Goal: Obtain resource: Download file/media

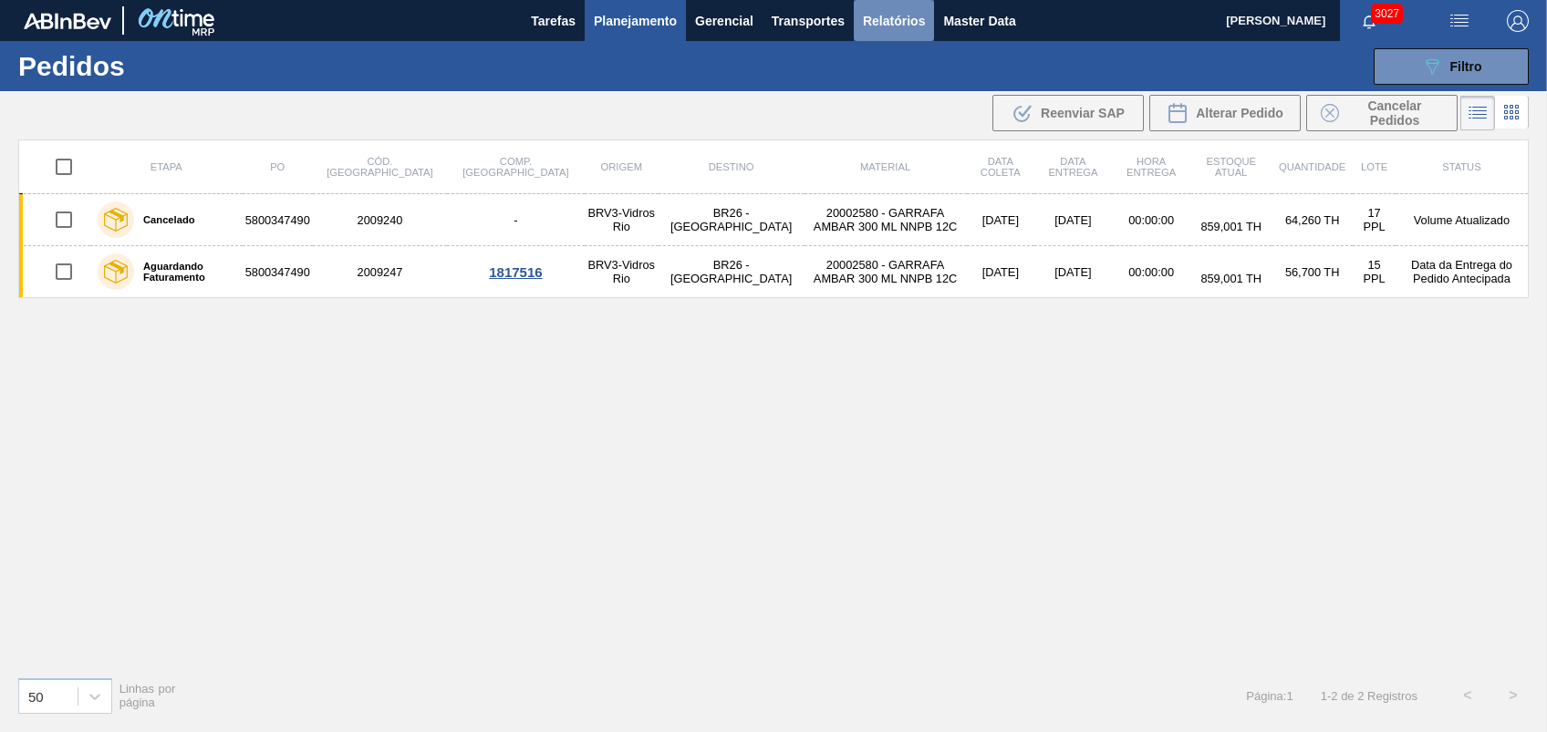
click at [880, 28] on span "Relatórios" at bounding box center [894, 21] width 62 height 22
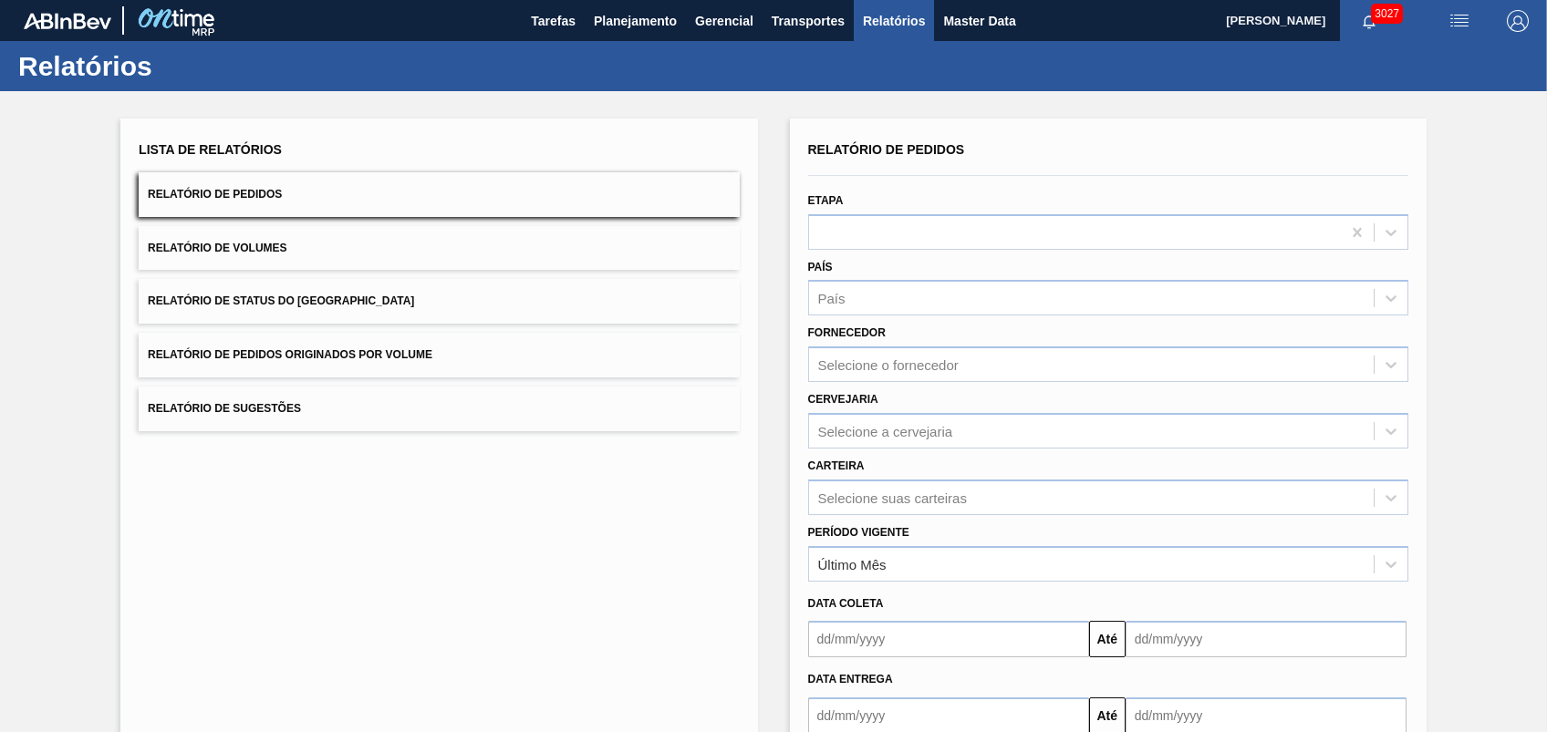
click at [299, 369] on button "Relatório de Pedidos Originados por Volume" at bounding box center [439, 355] width 600 height 45
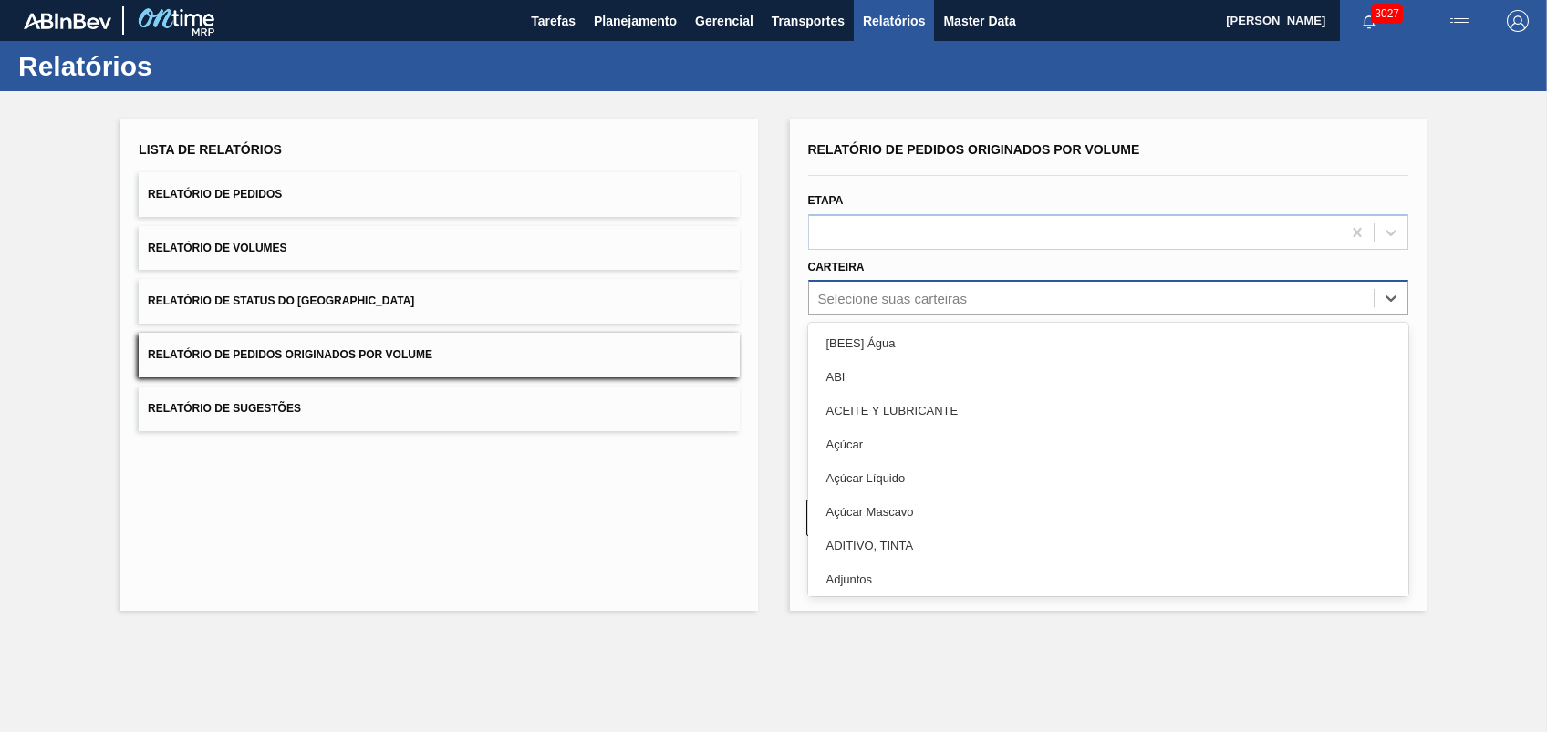
click at [918, 299] on div "Selecione suas carteiras" at bounding box center [892, 299] width 149 height 16
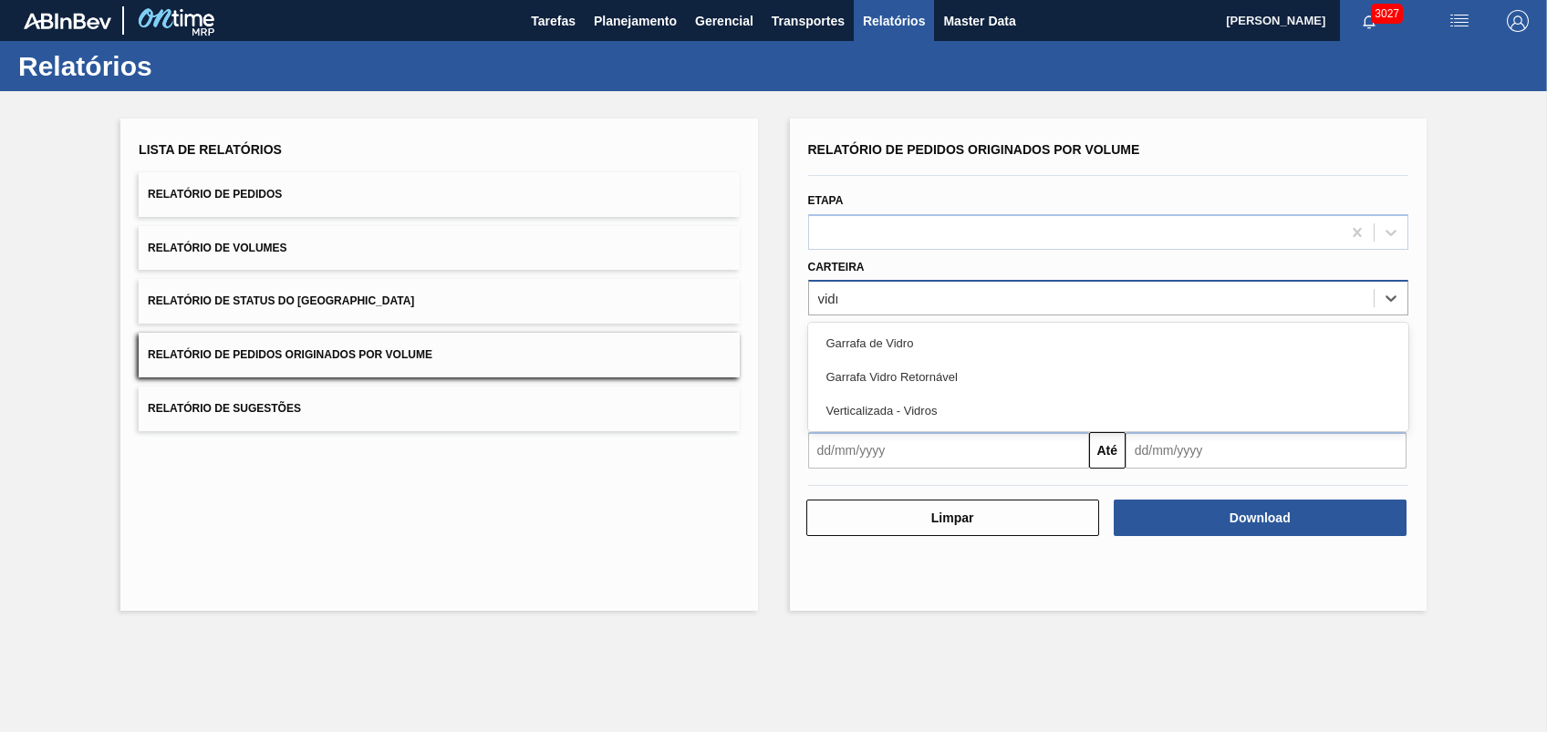
type input "vidro"
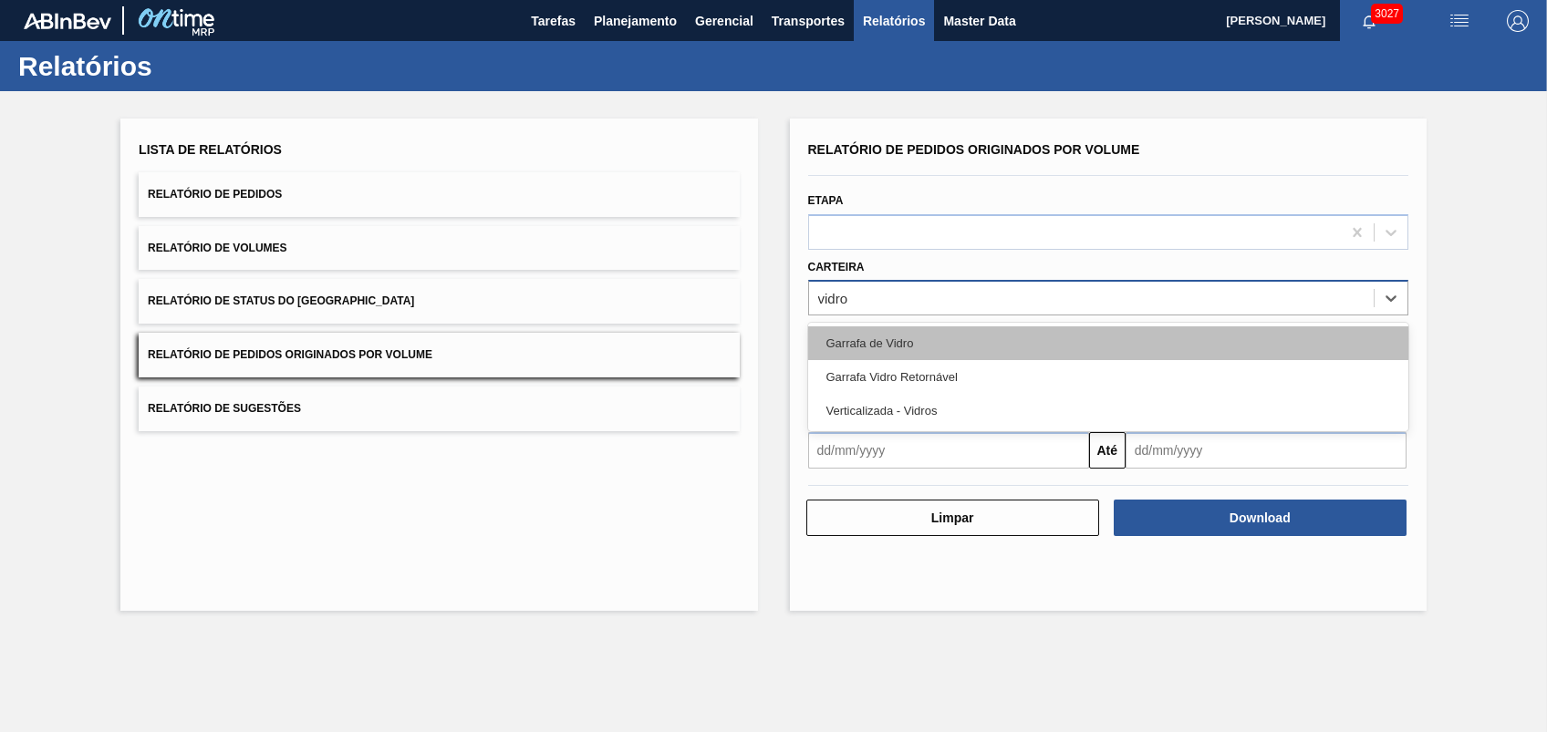
click at [936, 350] on div "Garrafa de Vidro" at bounding box center [1108, 343] width 600 height 34
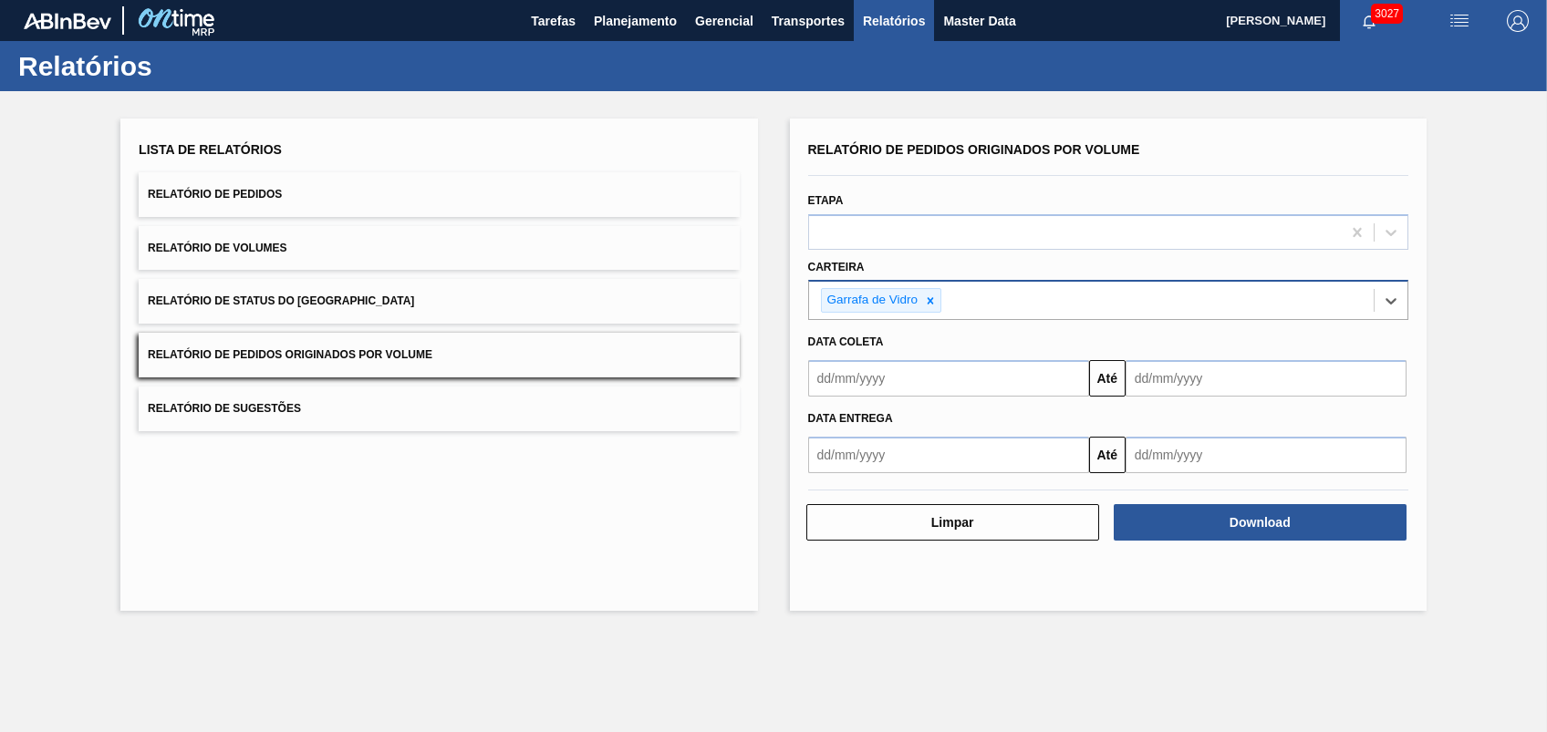
click at [919, 394] on input "text" at bounding box center [948, 378] width 281 height 36
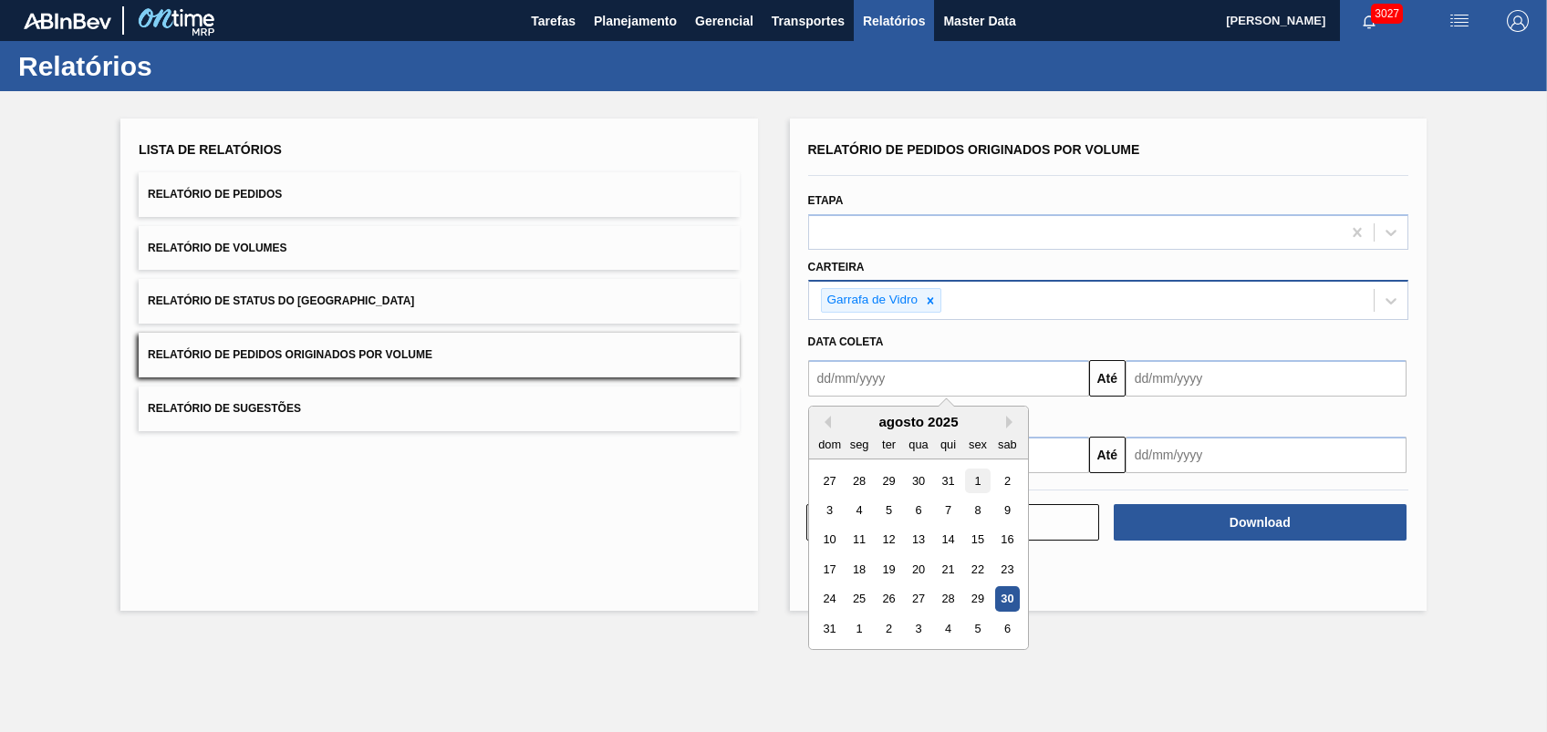
click at [978, 473] on div "1" at bounding box center [977, 481] width 25 height 25
type input "[DATE]"
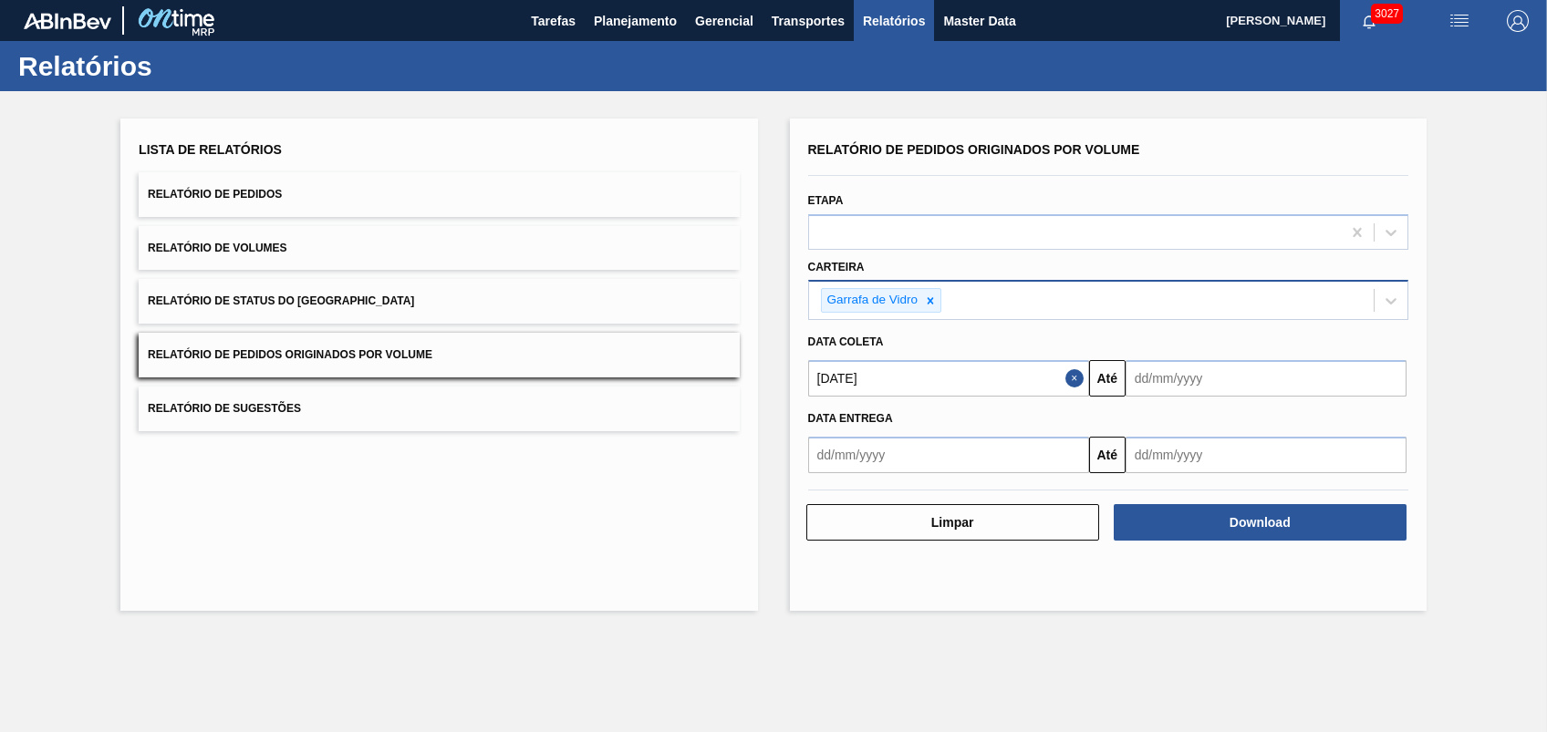
click at [1199, 379] on input "text" at bounding box center [1265, 378] width 281 height 36
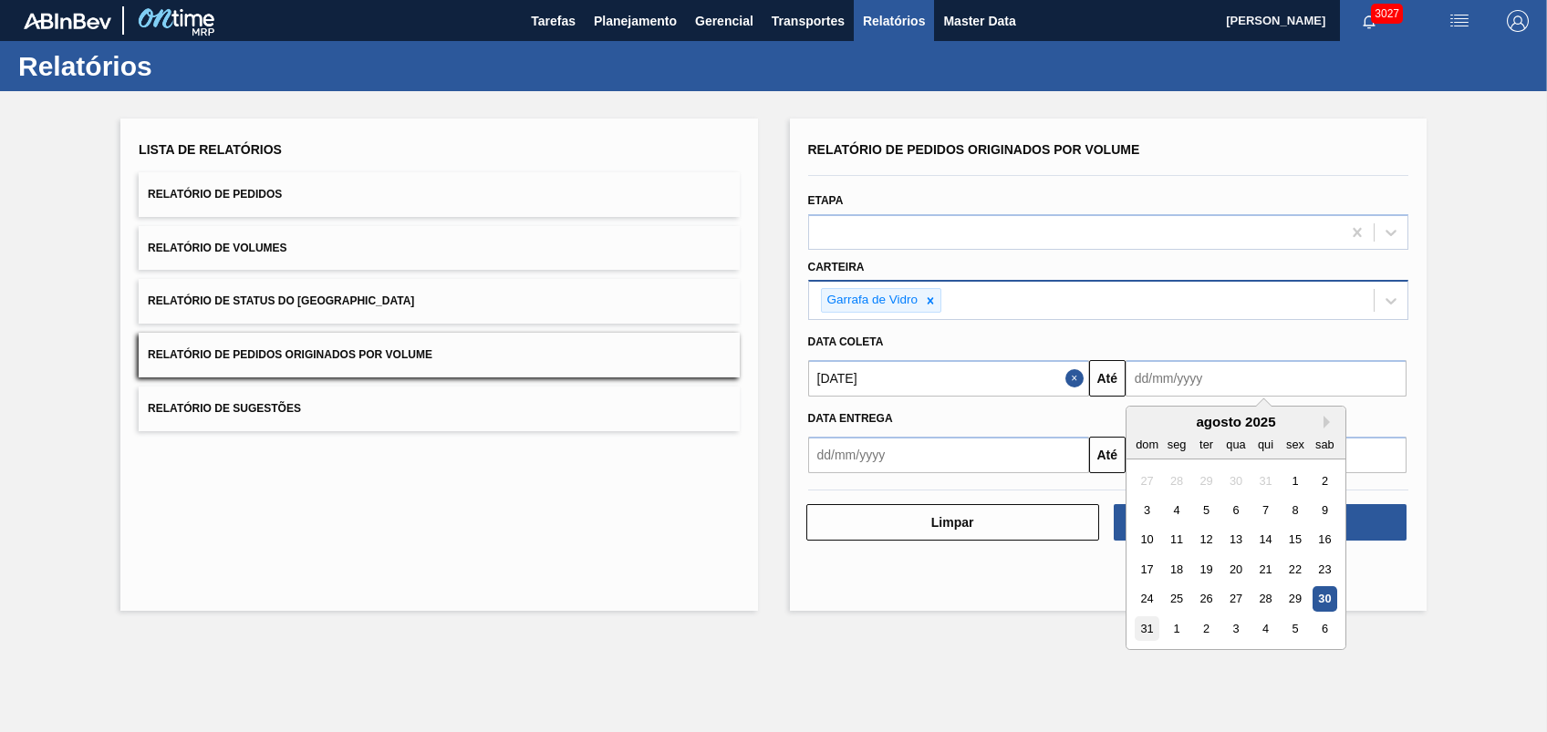
click at [1136, 620] on div "31" at bounding box center [1146, 628] width 25 height 25
type input "[DATE]"
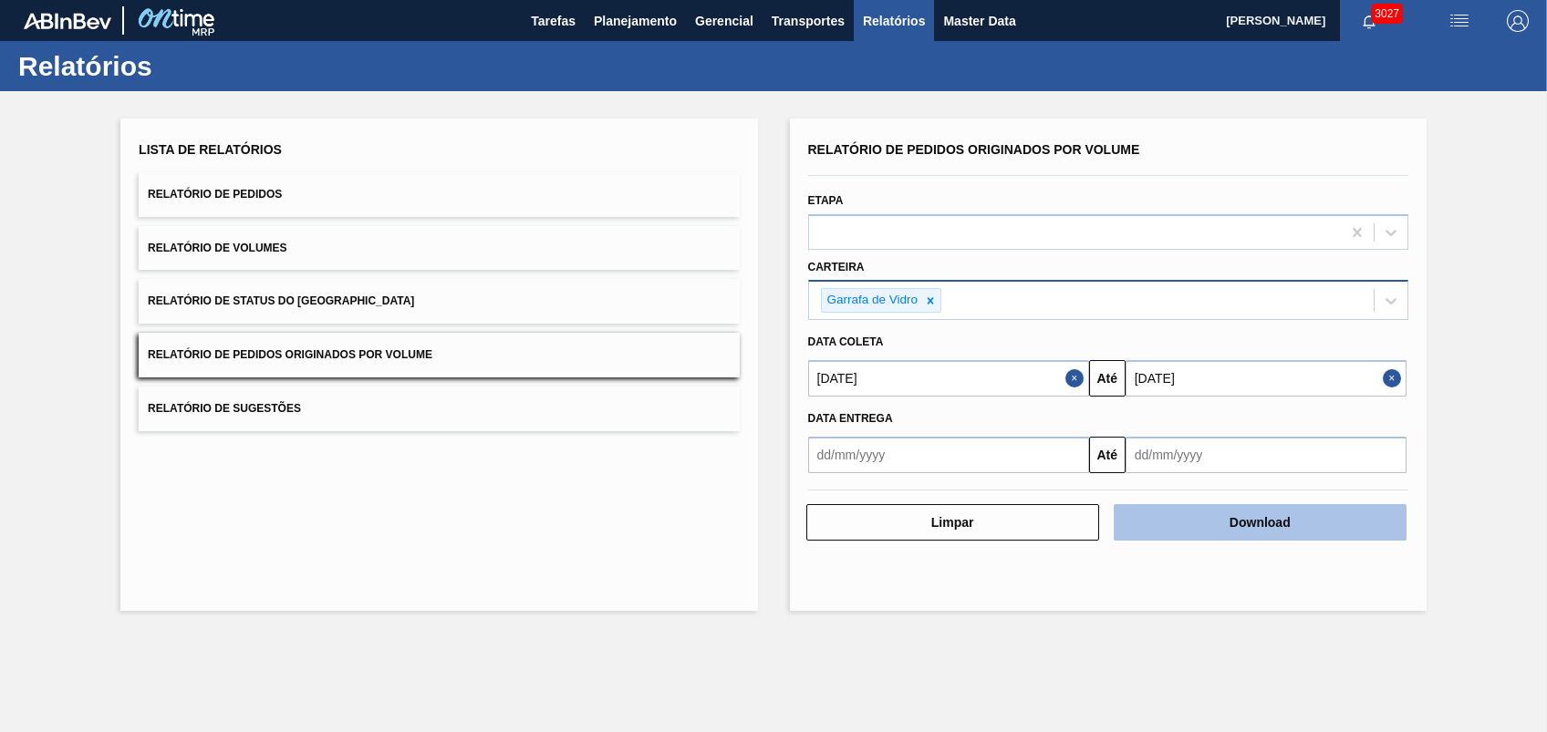
click at [1183, 512] on button "Download" at bounding box center [1259, 522] width 293 height 36
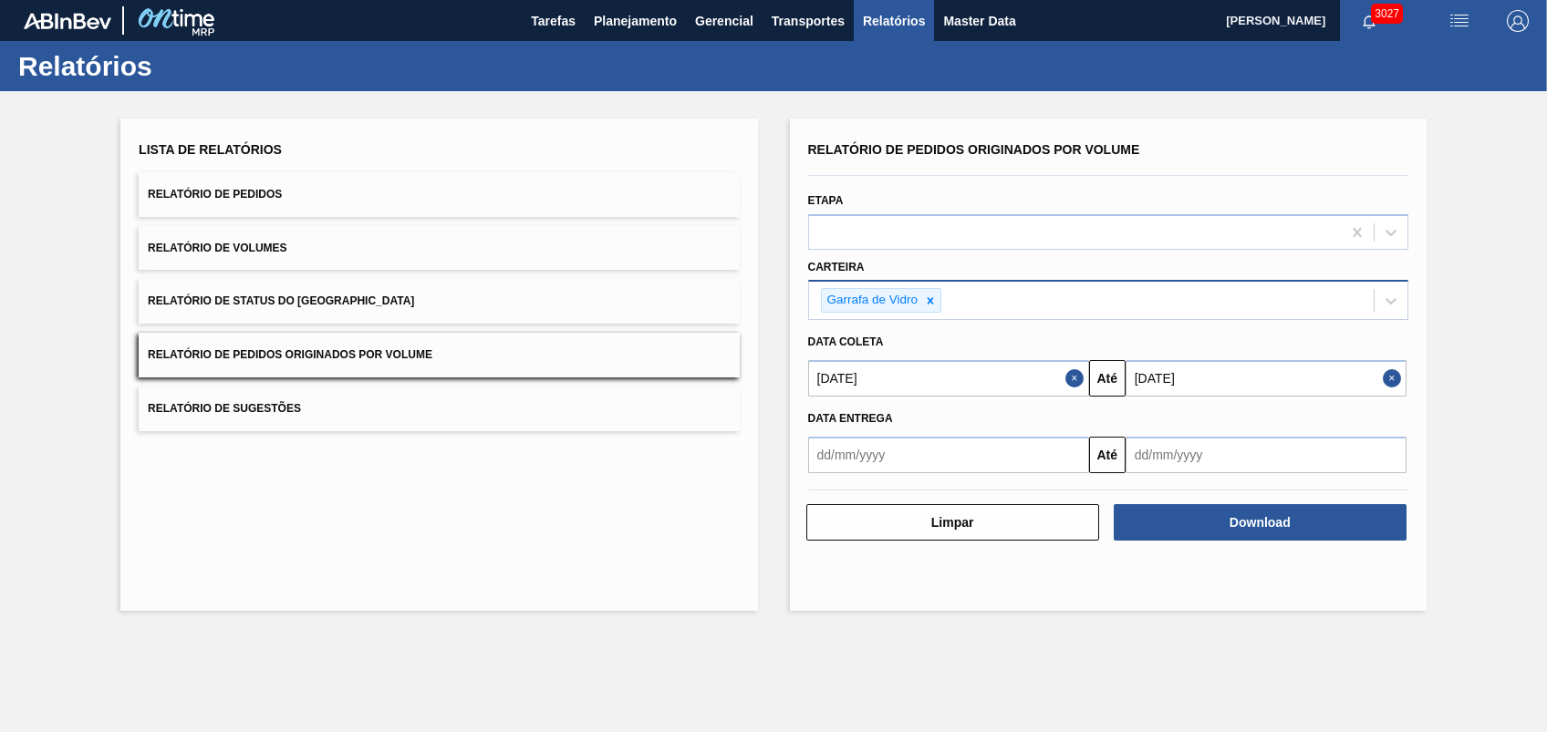
click at [759, 450] on div "Lista de Relatórios Relatório de Pedidos Relatório de Volumes Relatório de Stat…" at bounding box center [773, 362] width 1547 height 543
click at [935, 296] on icon at bounding box center [930, 301] width 13 height 13
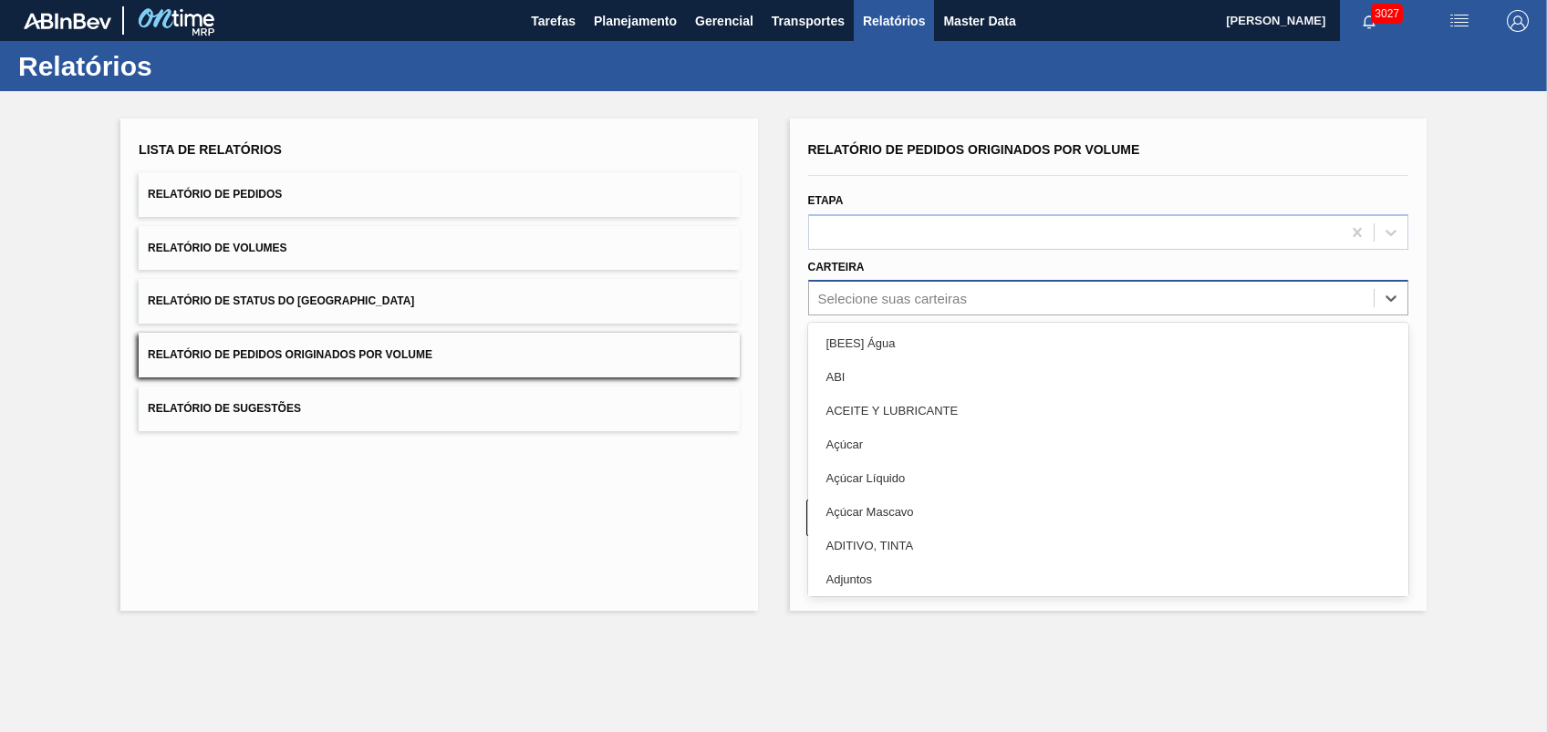
click at [862, 312] on div "Selecione suas carteiras" at bounding box center [1108, 298] width 600 height 36
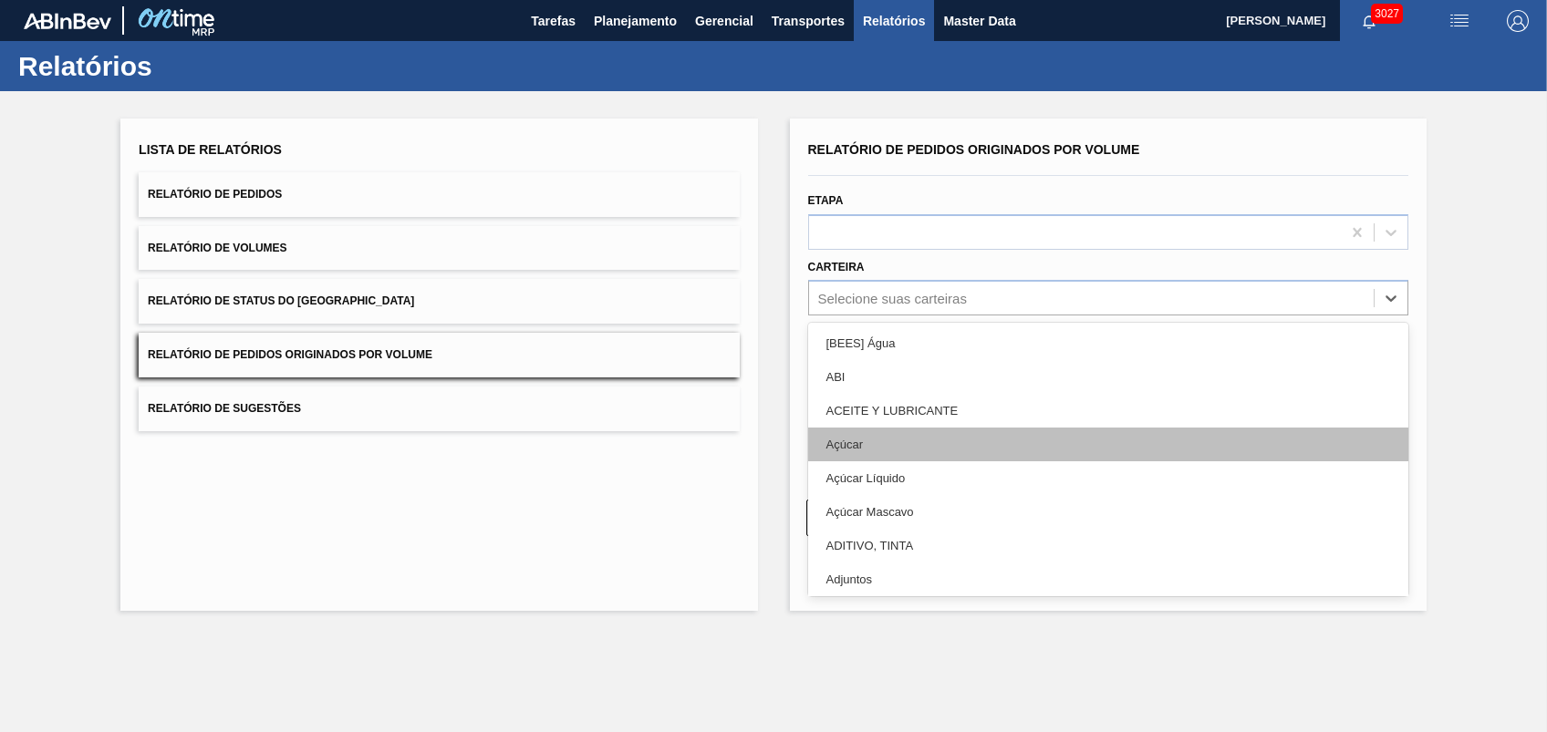
click at [839, 433] on div "Açúcar" at bounding box center [1108, 445] width 600 height 34
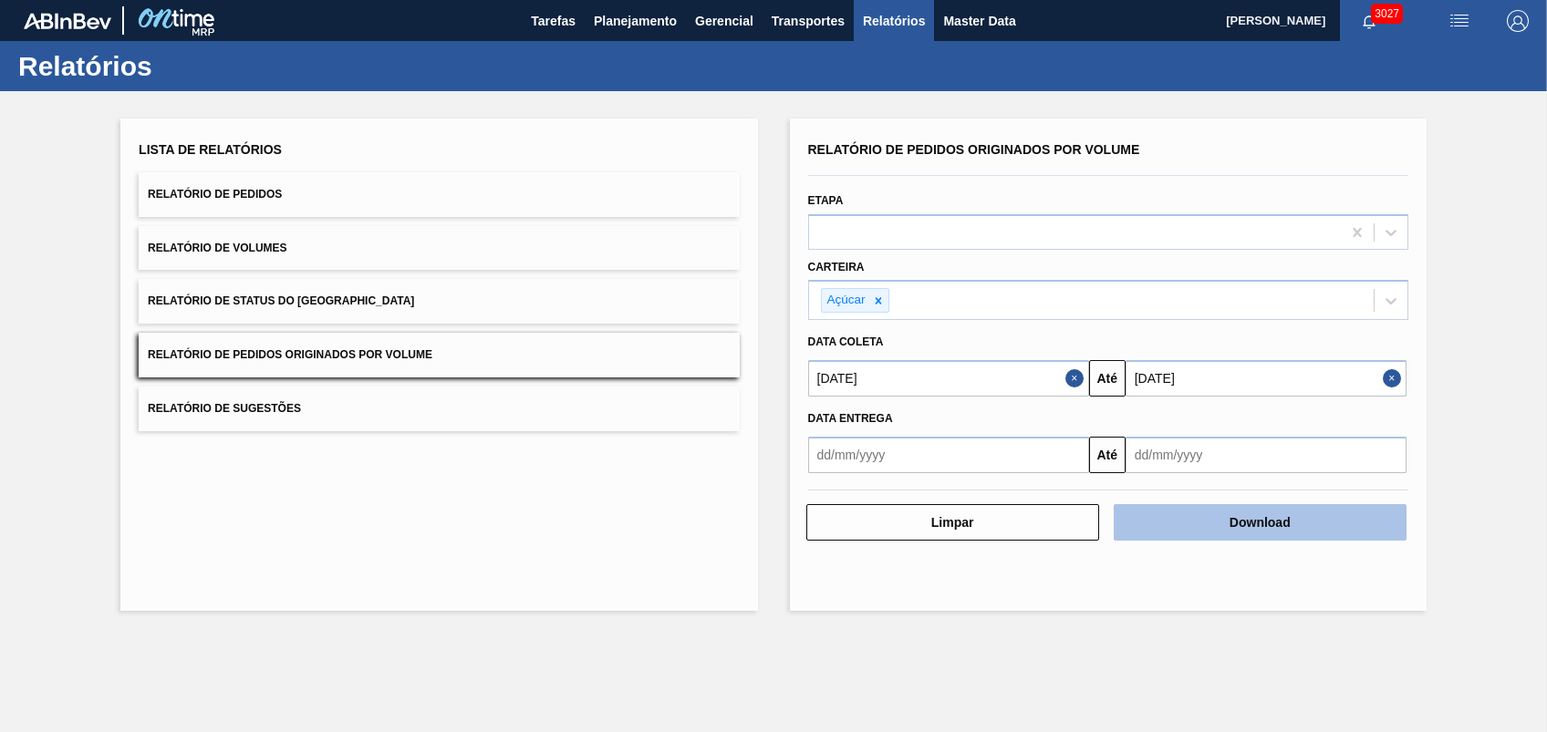
click at [1286, 526] on button "Download" at bounding box center [1259, 522] width 293 height 36
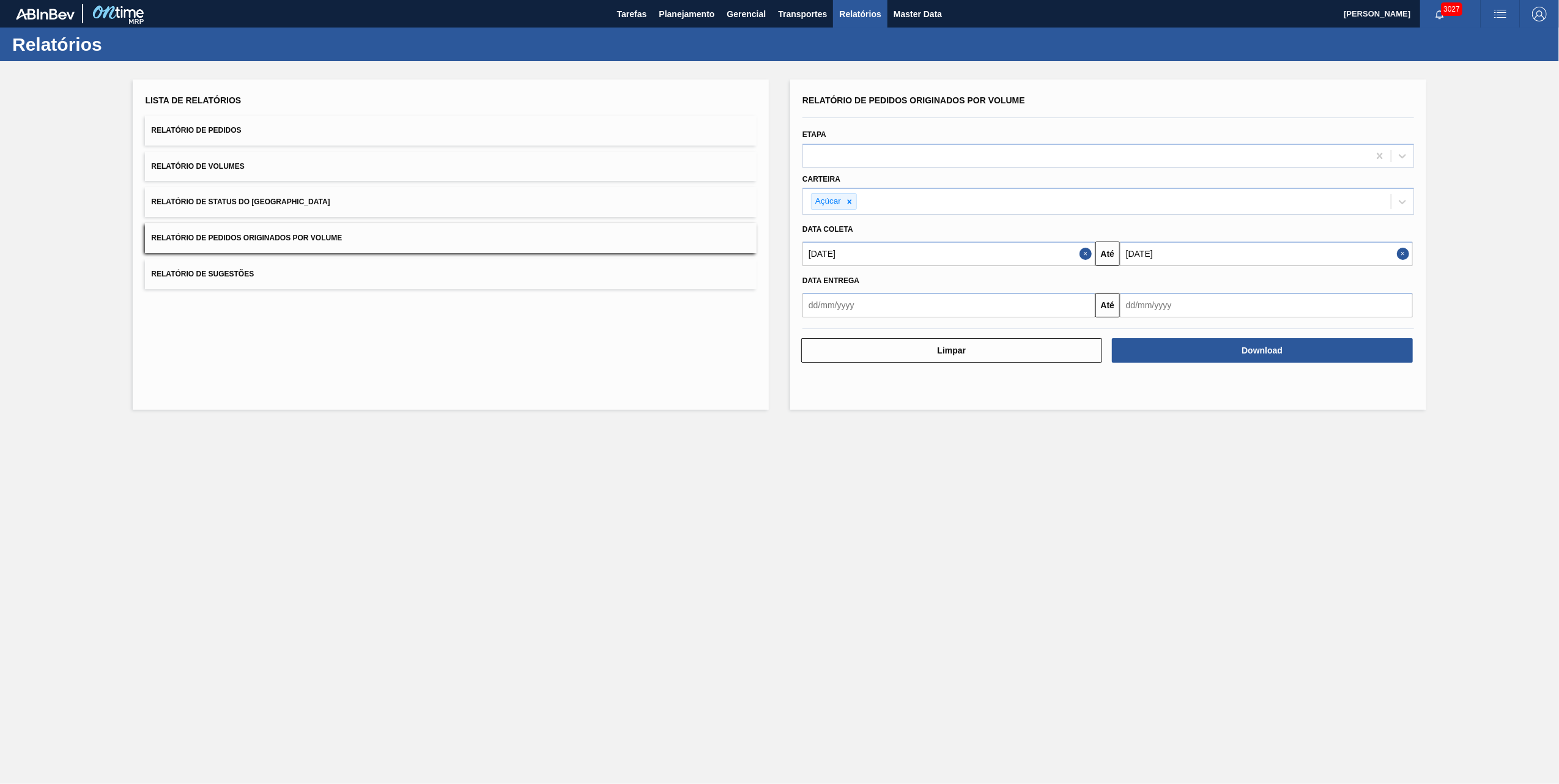
drag, startPoint x: 788, startPoint y: 503, endPoint x: 717, endPoint y: 266, distance: 247.4
click at [788, 490] on main "Tarefas Planejamento Gerencial Transportes Relatórios Master Data [PERSON_NAME]…" at bounding box center [780, 392] width 1559 height 784
click at [671, 19] on span "Planejamento" at bounding box center [686, 14] width 56 height 15
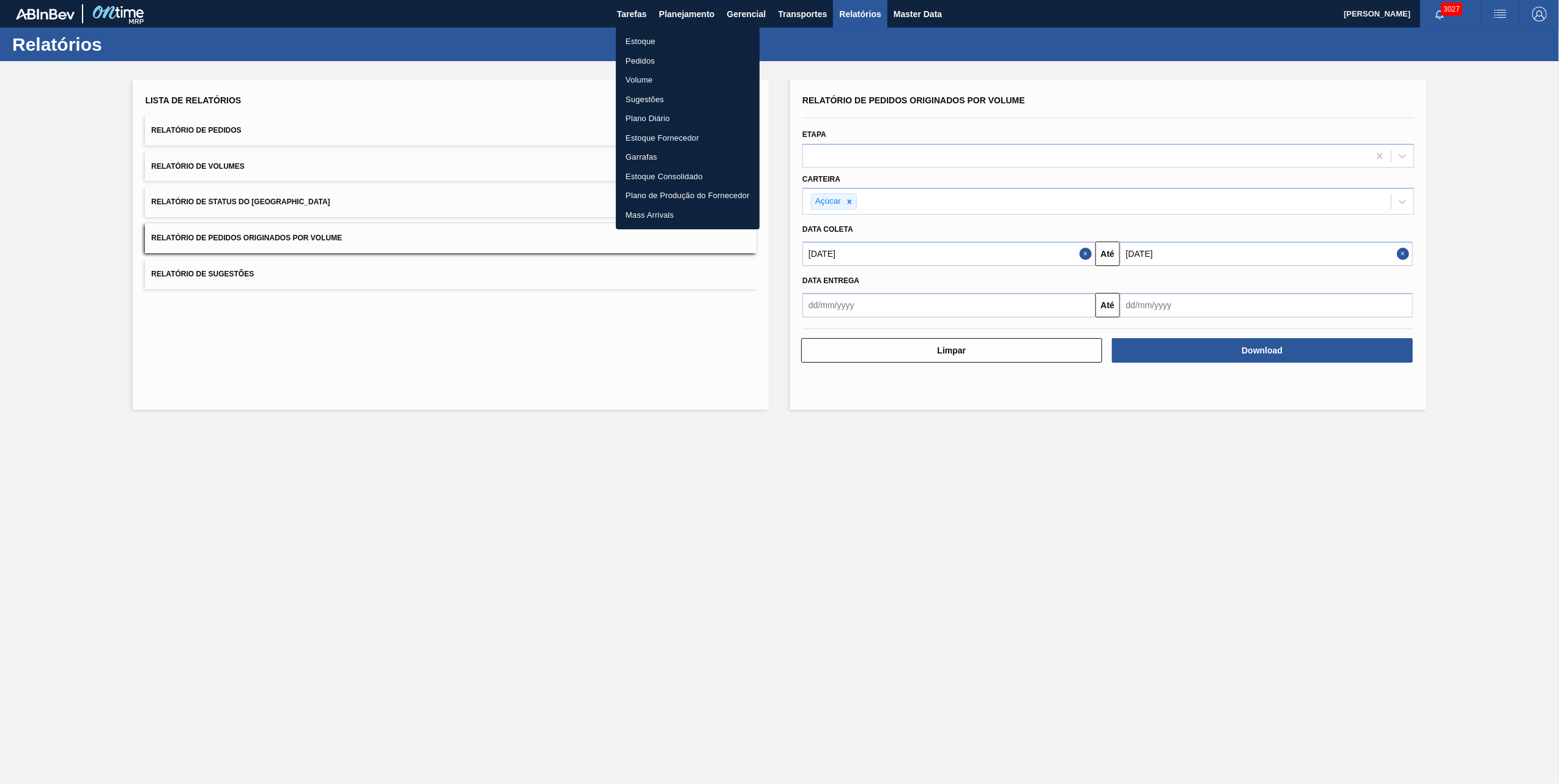
click at [654, 56] on li "Pedidos" at bounding box center [688, 61] width 144 height 19
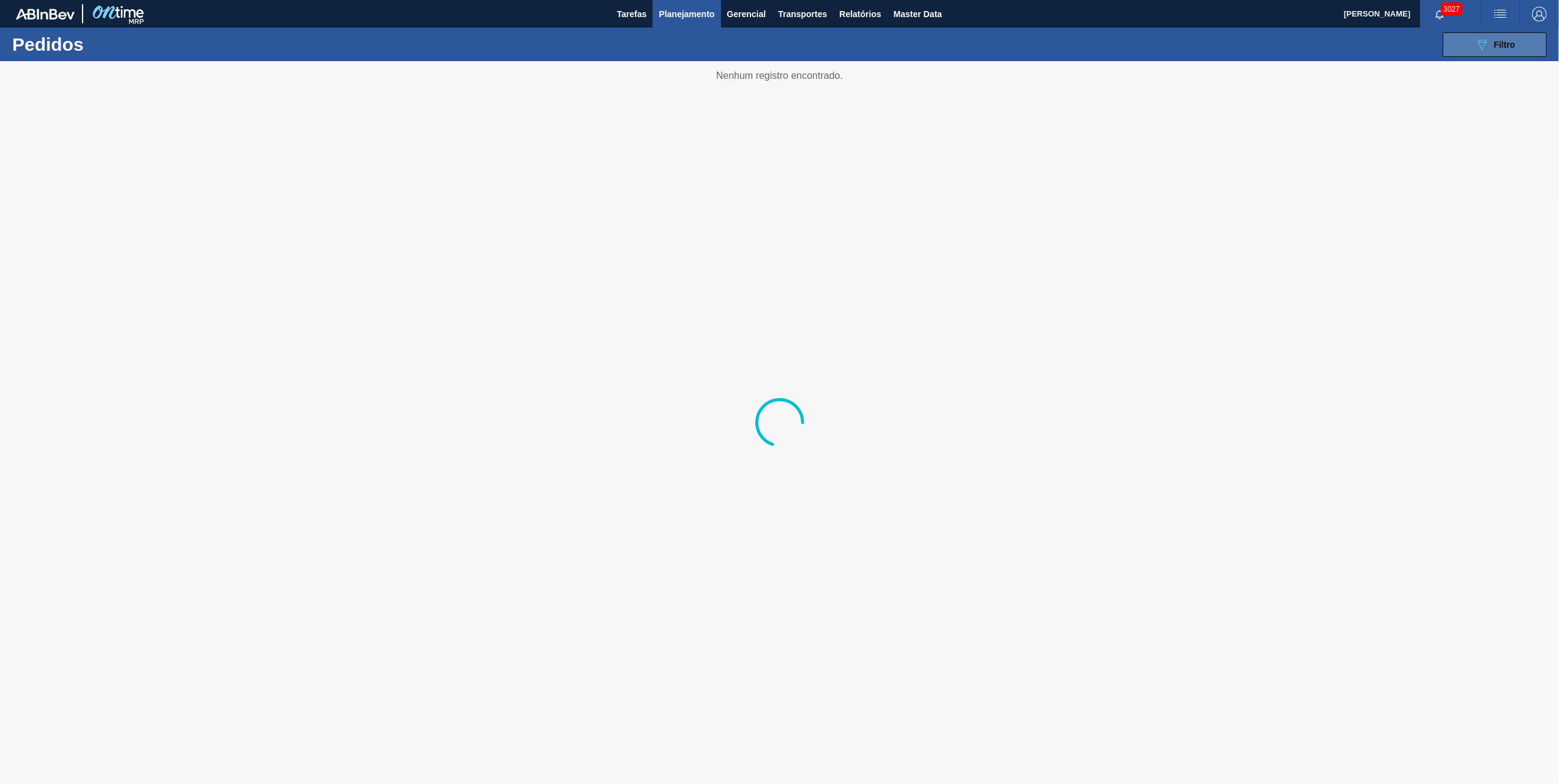
click at [1037, 32] on button "089F7B8B-B2A5-4AFE-B5C0-19BA573D28AC Filtro" at bounding box center [1495, 44] width 104 height 24
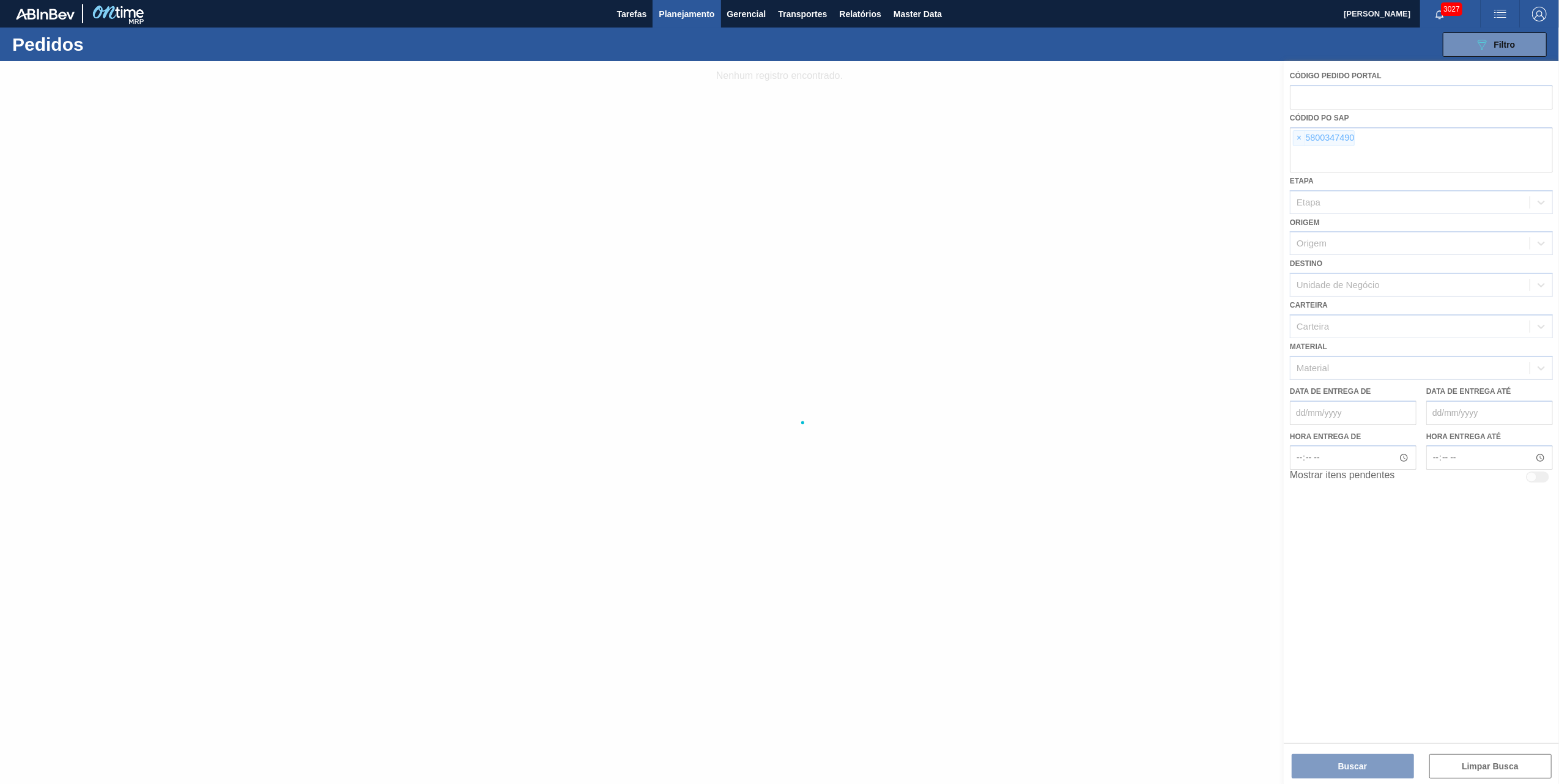
click at [1037, 138] on div at bounding box center [780, 423] width 1559 height 723
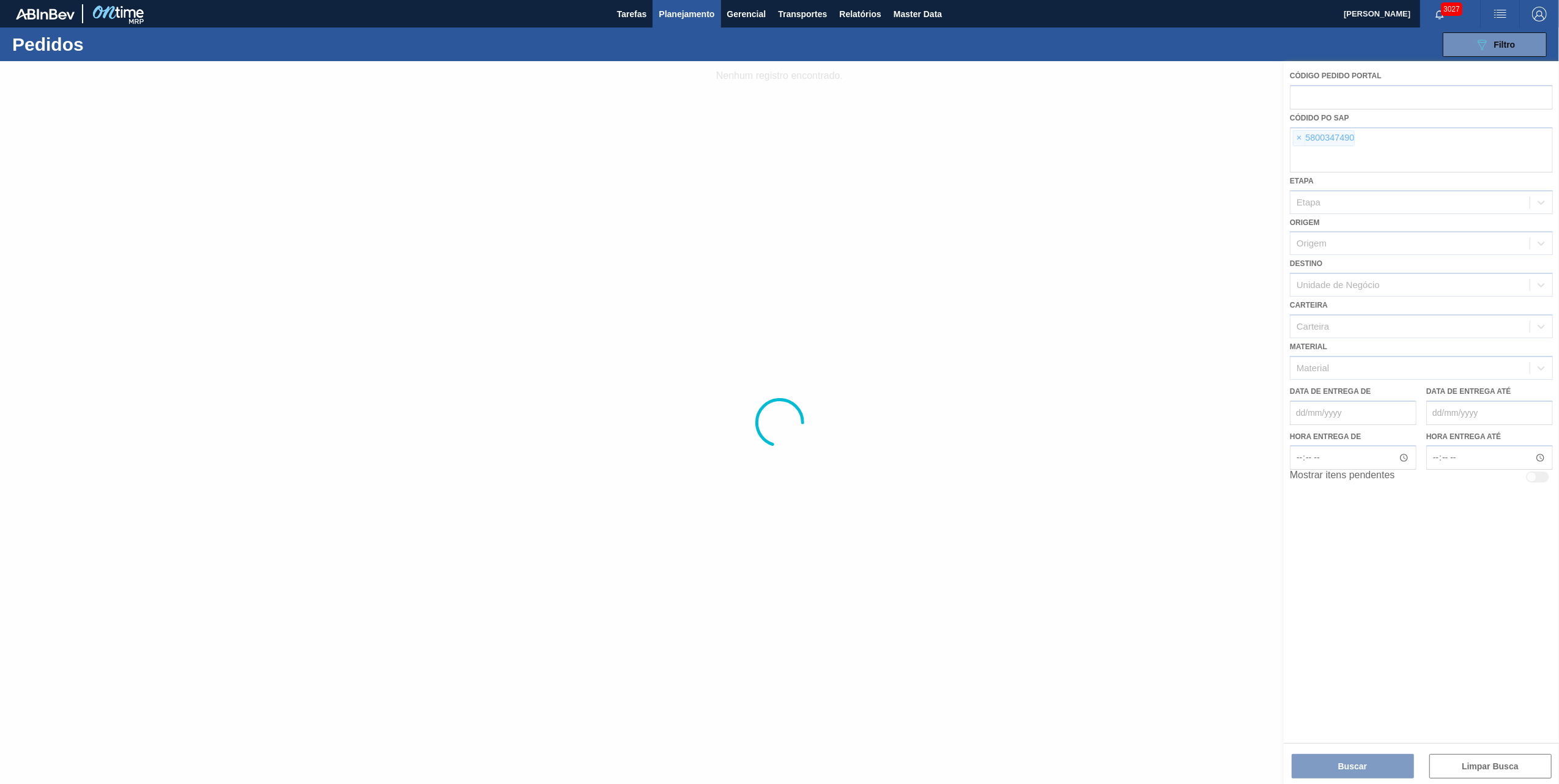
click at [1037, 138] on div at bounding box center [780, 423] width 1559 height 723
click at [1037, 135] on span "×" at bounding box center [1299, 138] width 11 height 15
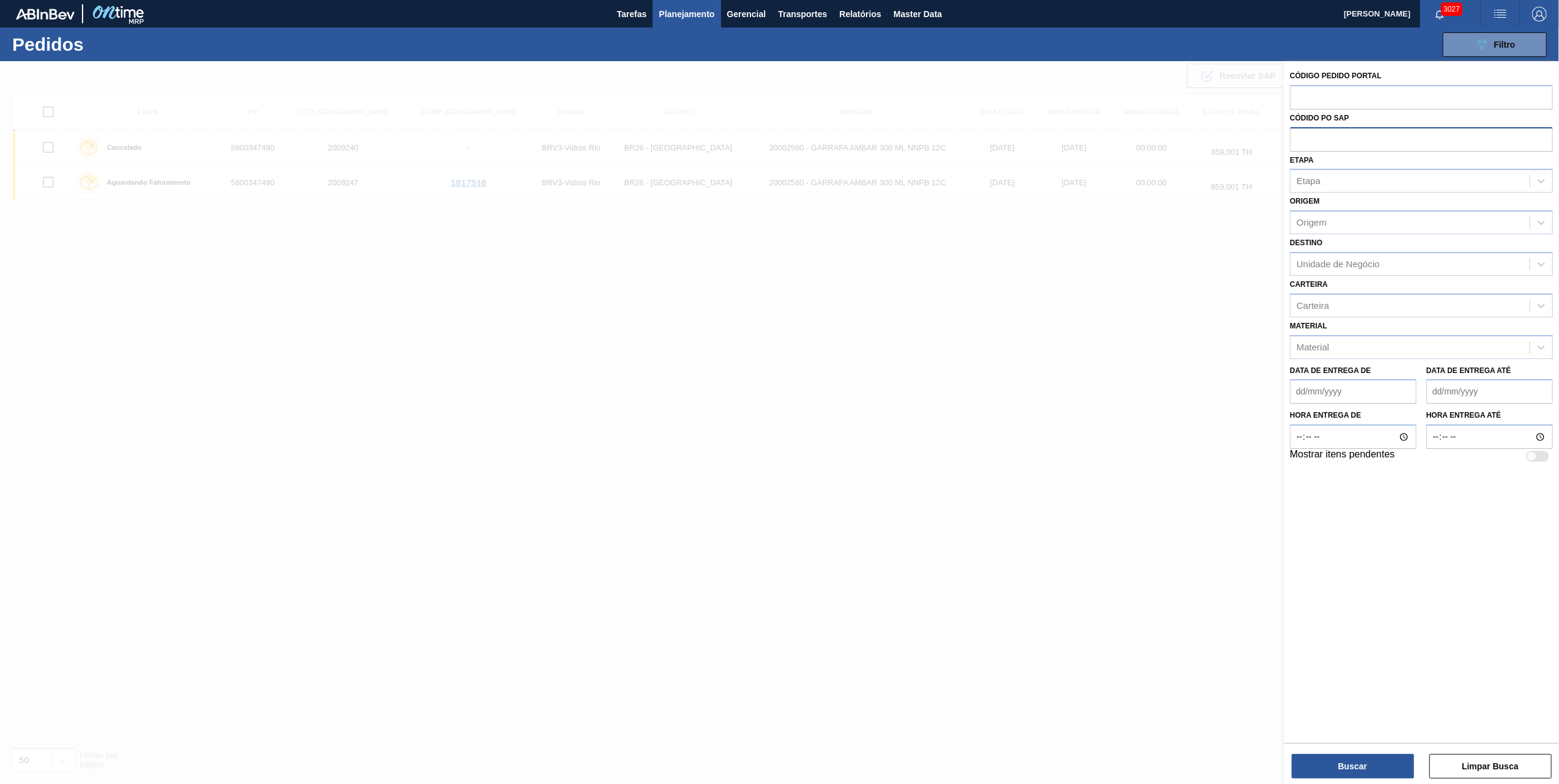
click at [1037, 135] on input "text" at bounding box center [1421, 139] width 263 height 23
paste input "text"
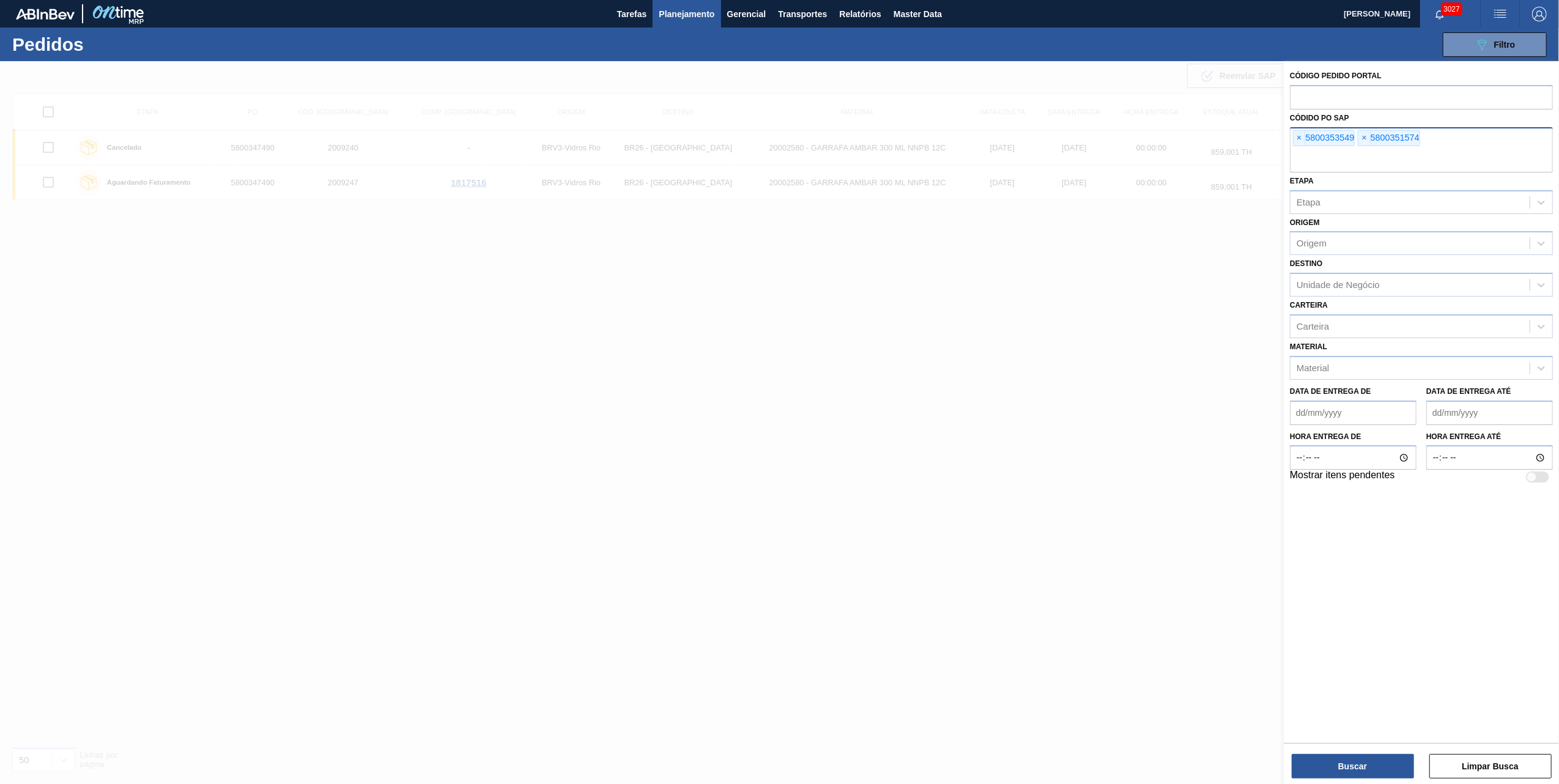
click at [1037, 490] on div "Buscar Limpar Busca" at bounding box center [1421, 760] width 275 height 34
click at [1037, 490] on button "Buscar" at bounding box center [1353, 766] width 122 height 24
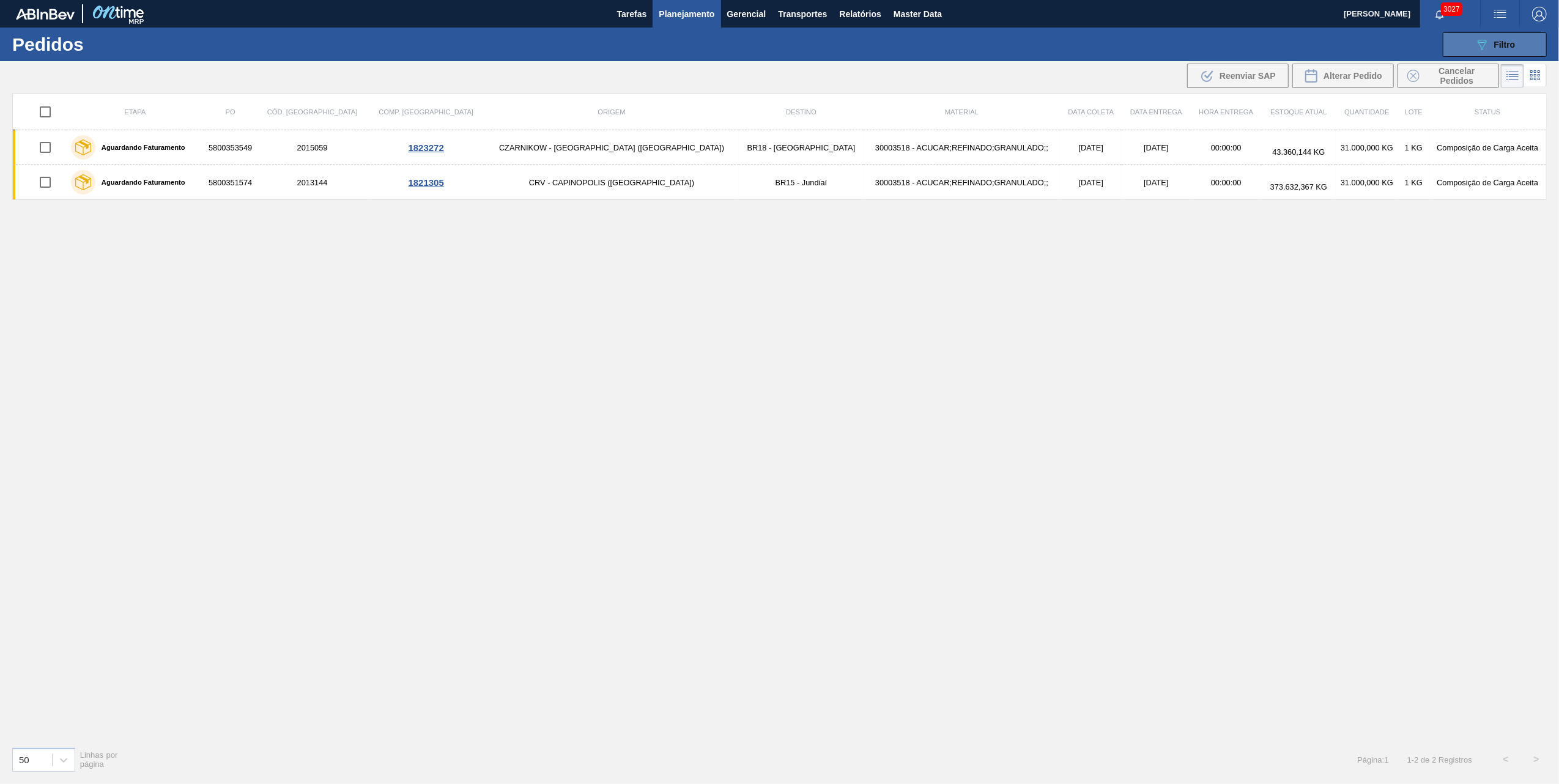
click at [1037, 33] on button "089F7B8B-B2A5-4AFE-B5C0-19BA573D28AC Filtro" at bounding box center [1495, 44] width 104 height 24
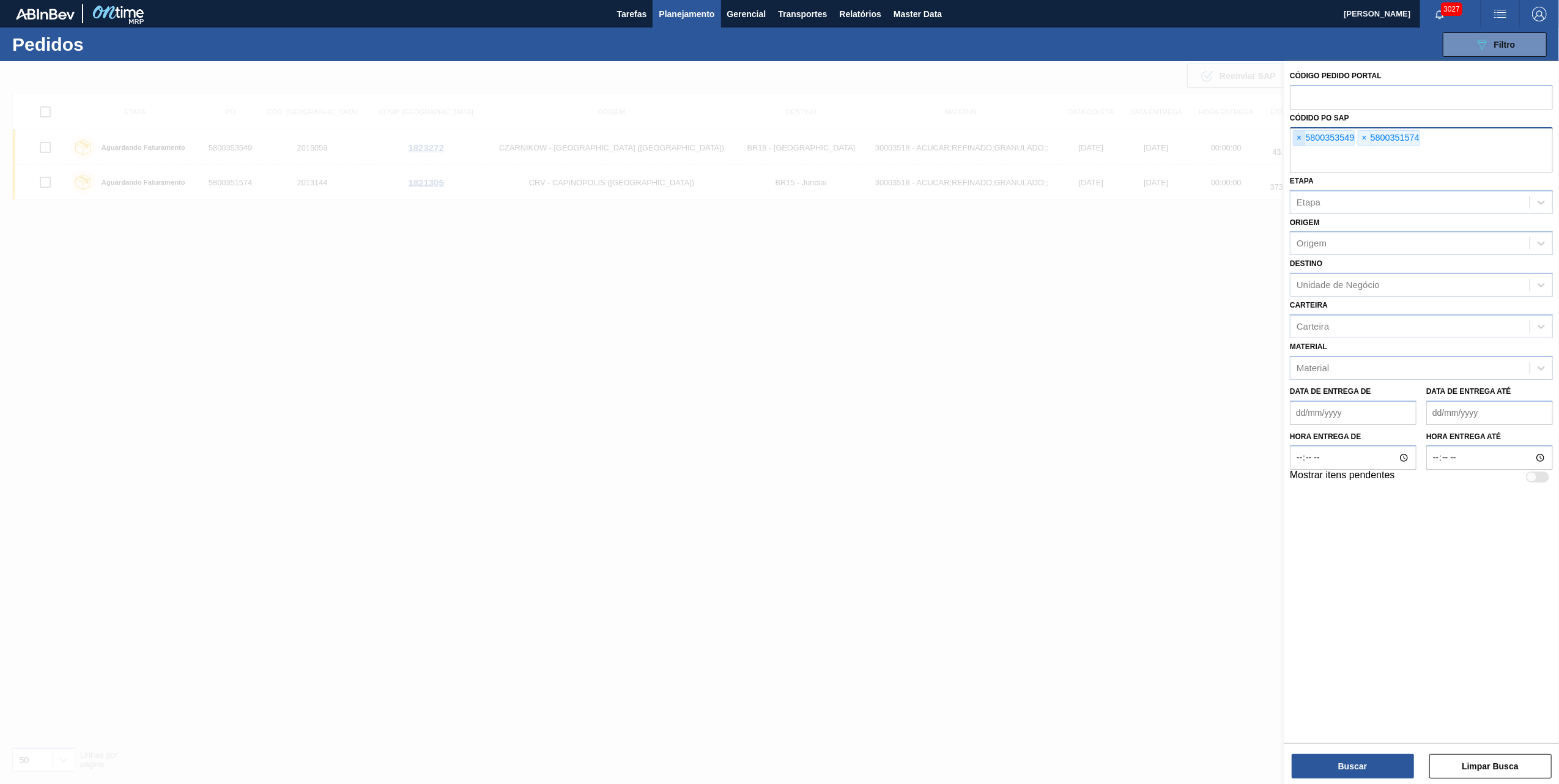
click at [1037, 139] on span "×" at bounding box center [1299, 138] width 11 height 15
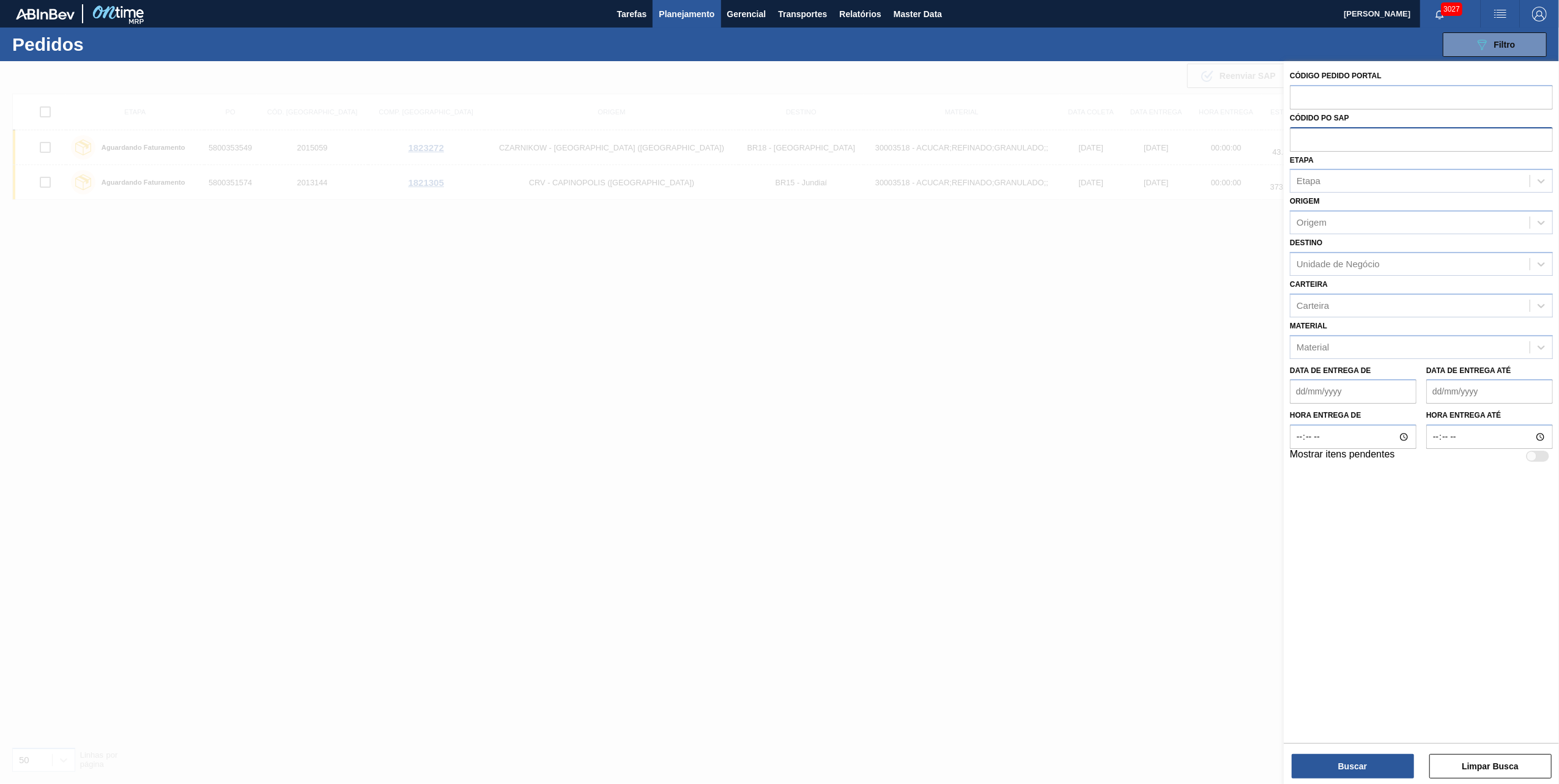
click at [1037, 139] on input "text" at bounding box center [1421, 139] width 263 height 23
paste input "5800347490"
type input "5800347490"
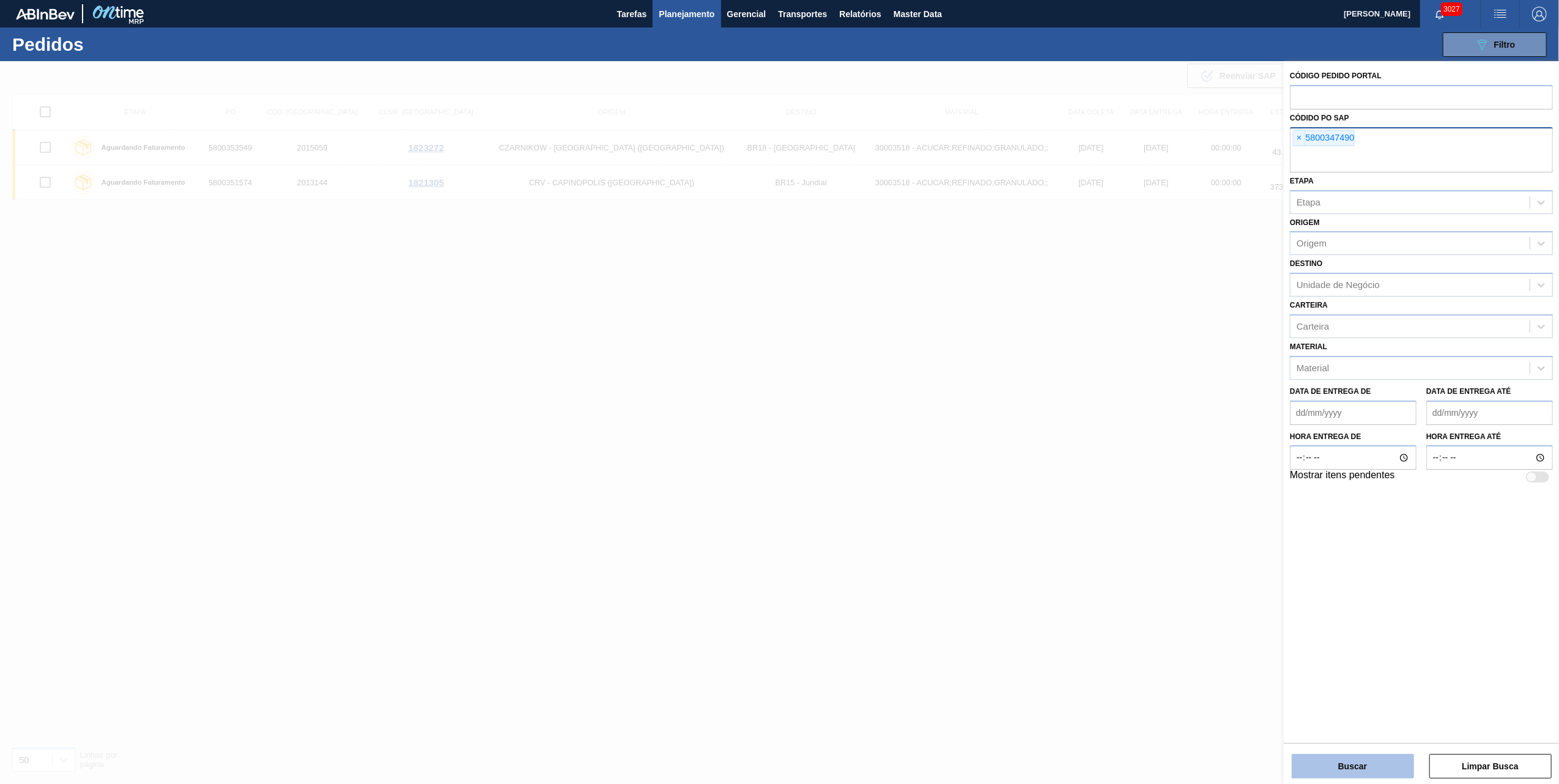
click at [1037, 490] on button "Buscar" at bounding box center [1353, 766] width 122 height 24
